Goal: Navigation & Orientation: Find specific page/section

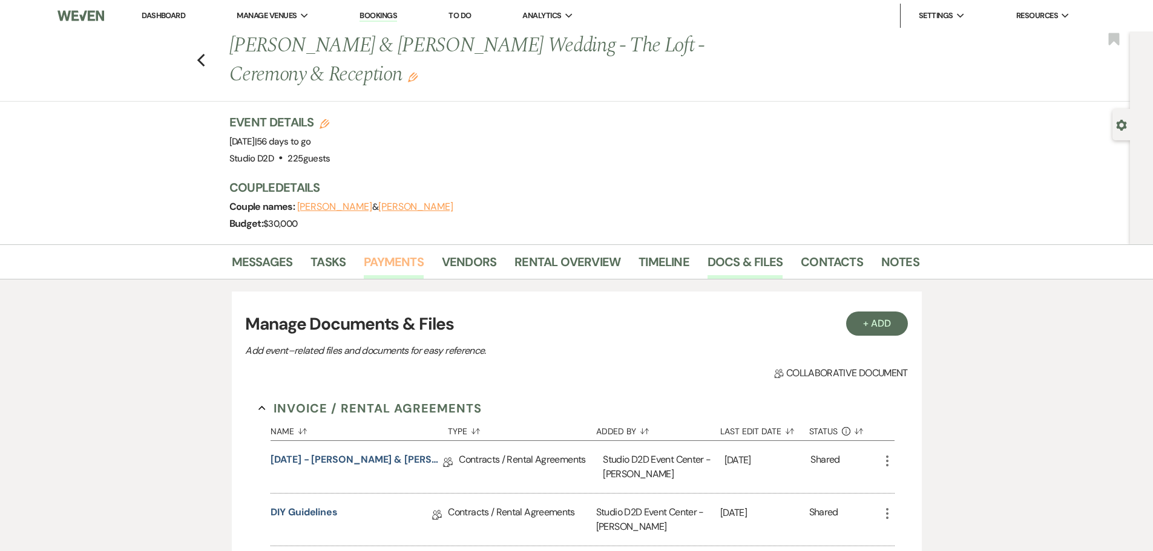
click at [389, 263] on link "Payments" at bounding box center [394, 265] width 60 height 27
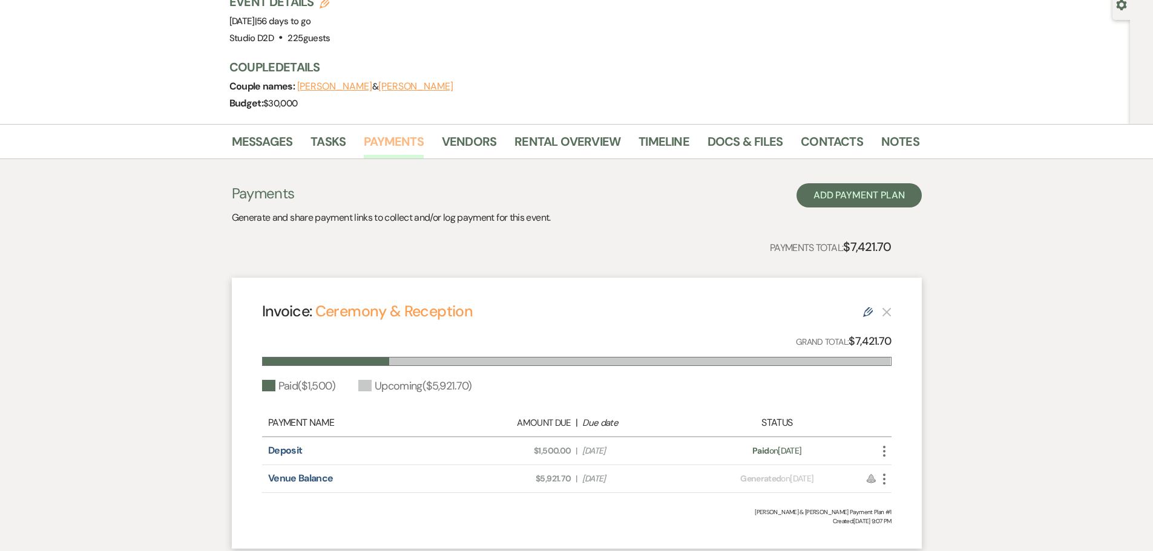
scroll to position [121, 0]
click at [467, 145] on link "Vendors" at bounding box center [469, 144] width 54 height 27
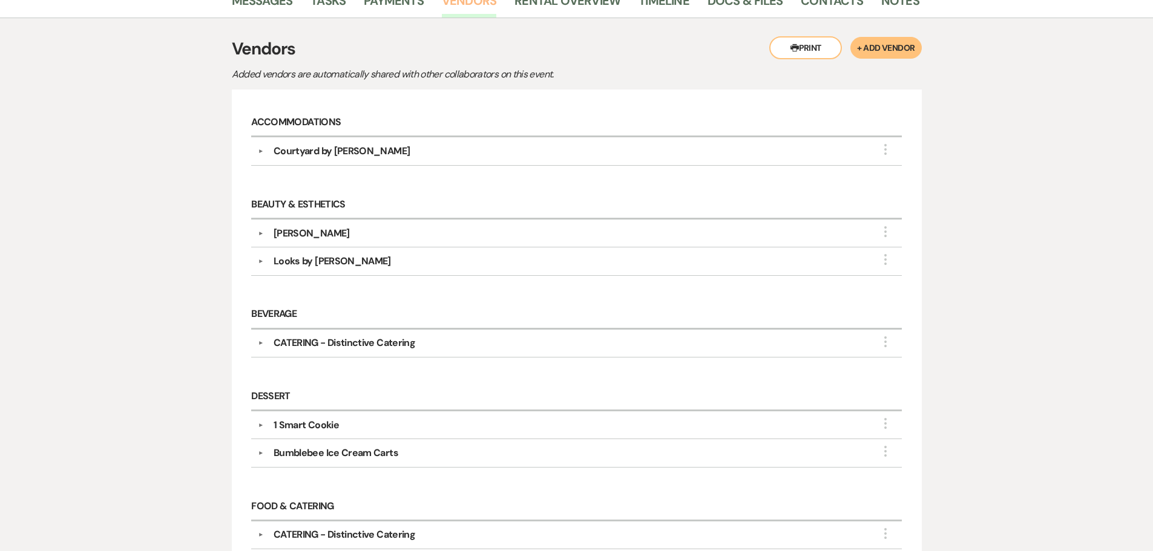
scroll to position [102, 0]
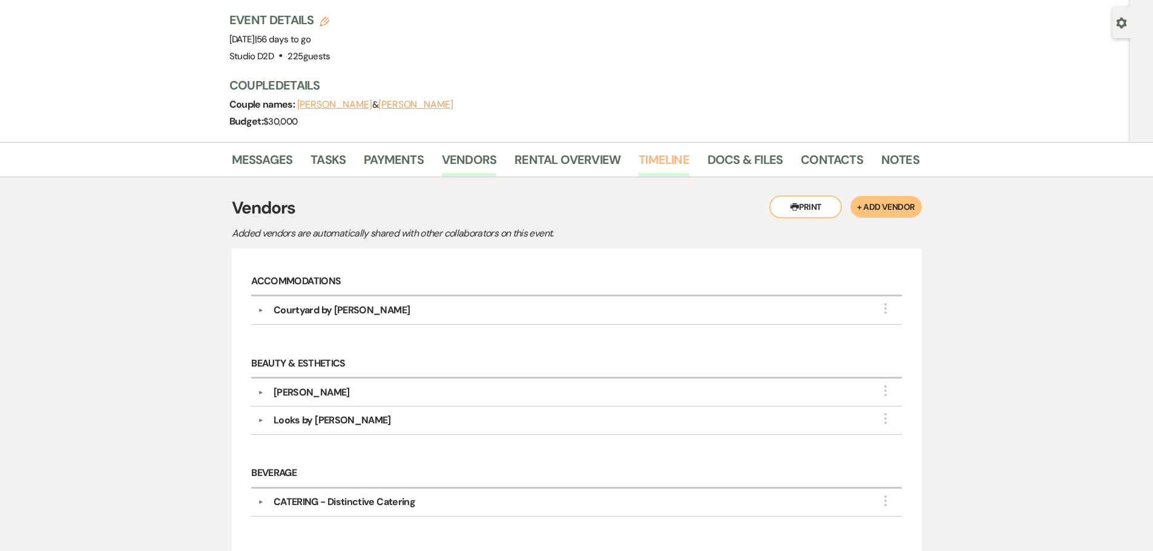
click at [657, 163] on link "Timeline" at bounding box center [664, 163] width 51 height 27
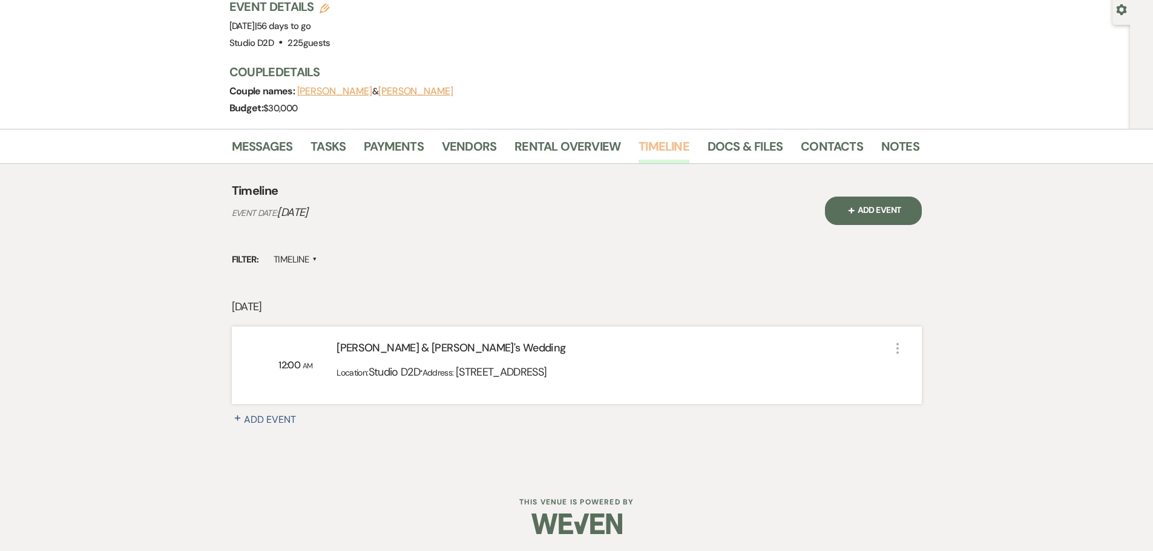
scroll to position [117, 0]
click at [333, 148] on link "Tasks" at bounding box center [328, 149] width 35 height 27
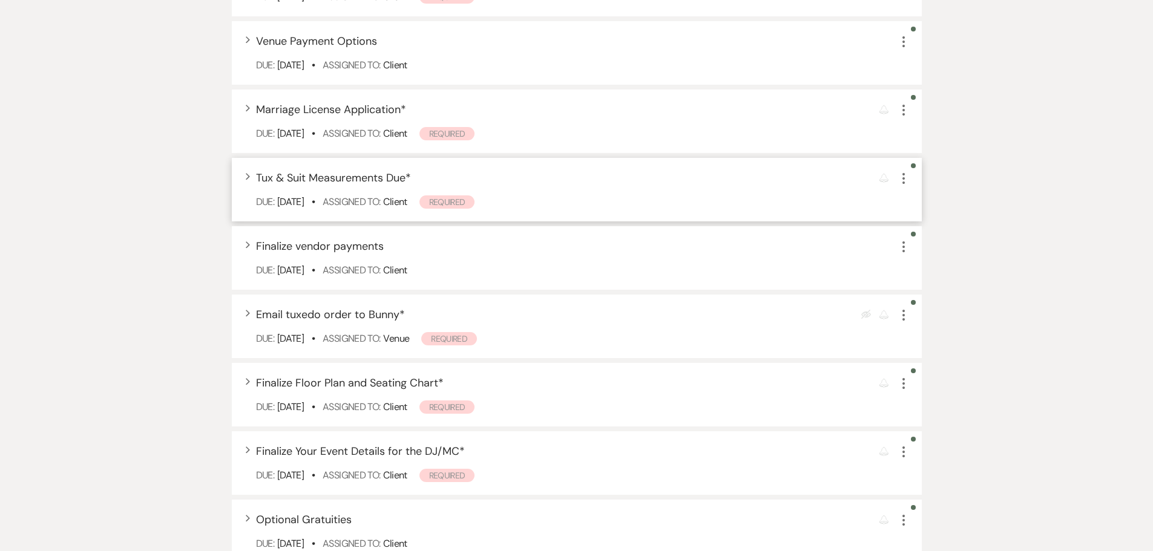
scroll to position [787, 0]
